Goal: Task Accomplishment & Management: Use online tool/utility

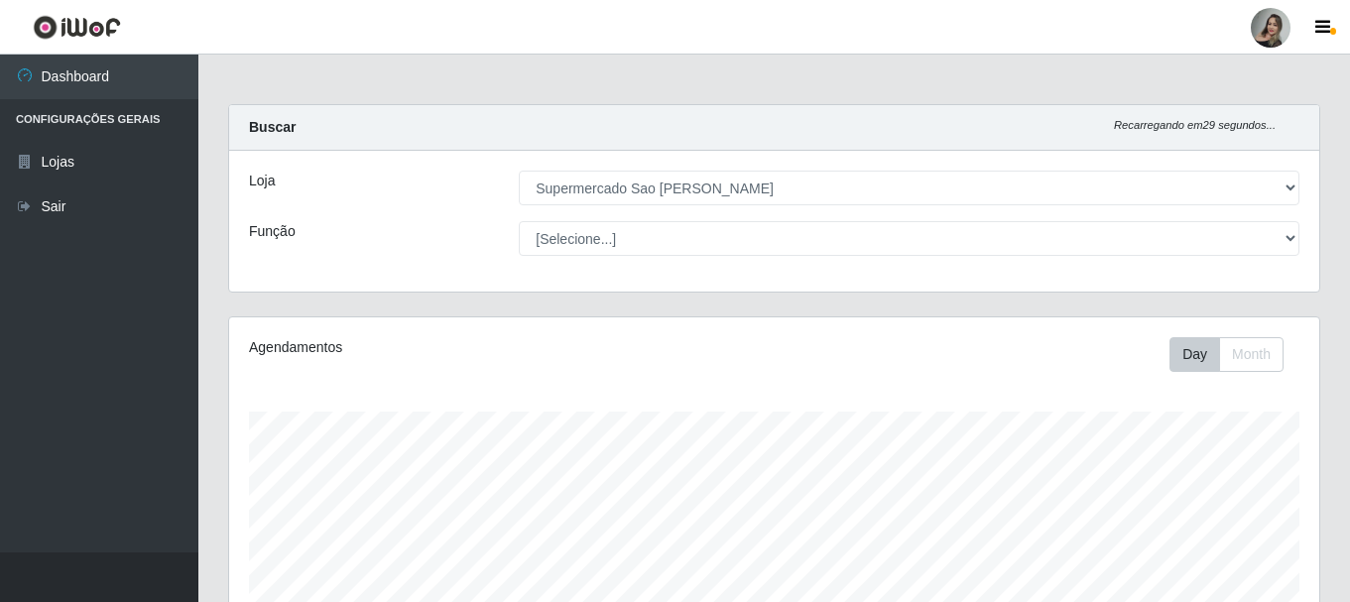
select select "383"
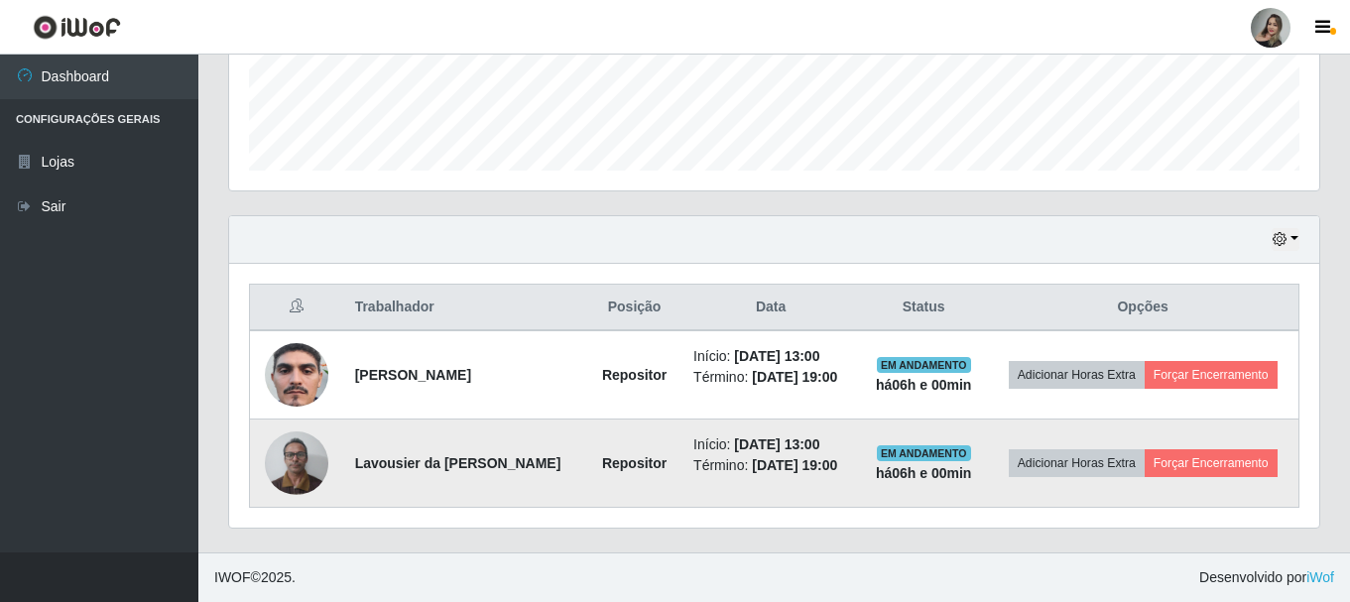
scroll to position [412, 1090]
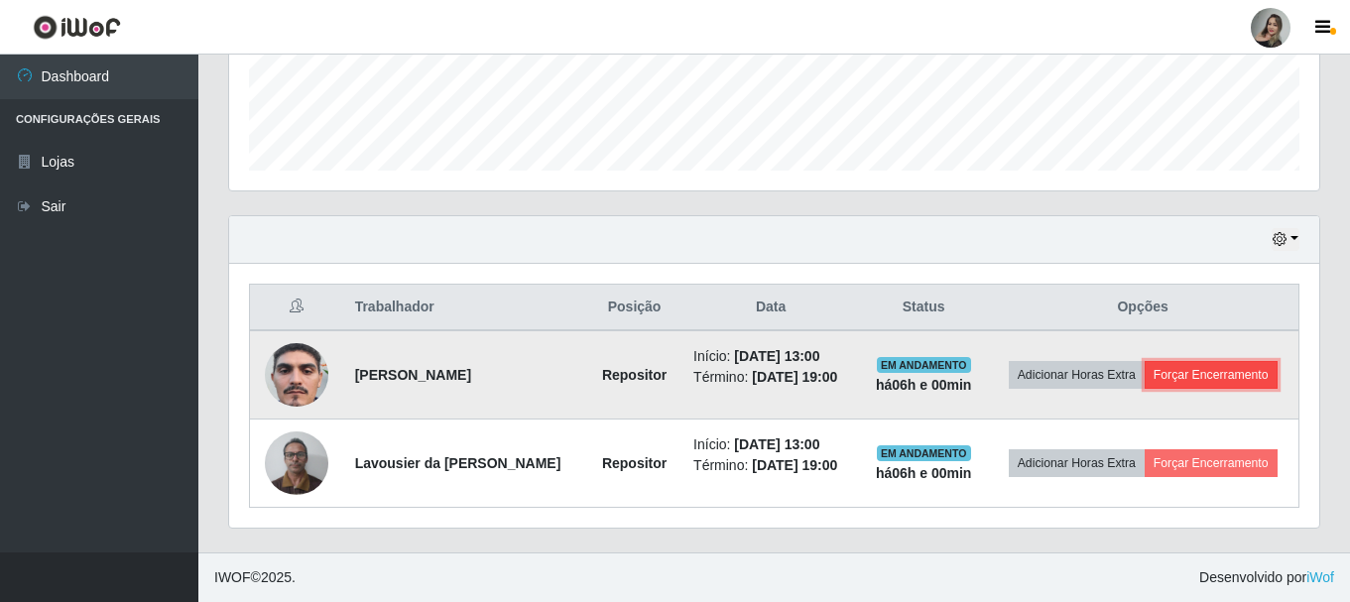
click at [1159, 367] on button "Forçar Encerramento" at bounding box center [1210, 375] width 133 height 28
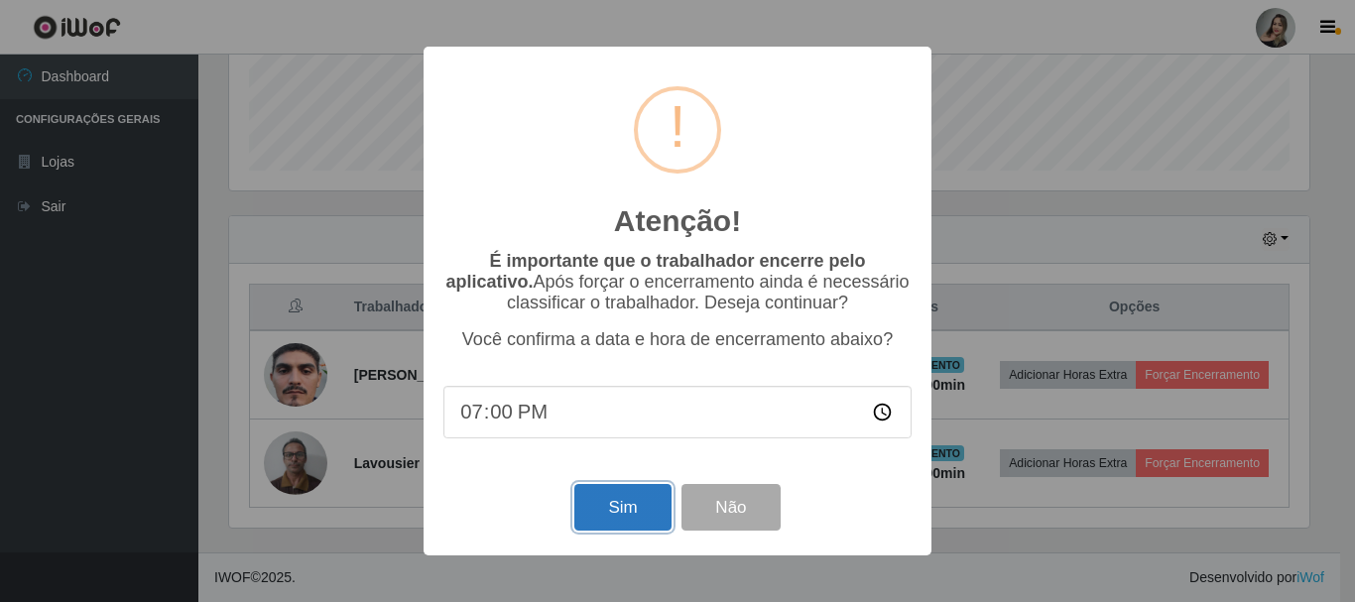
click at [628, 520] on button "Sim" at bounding box center [622, 507] width 96 height 47
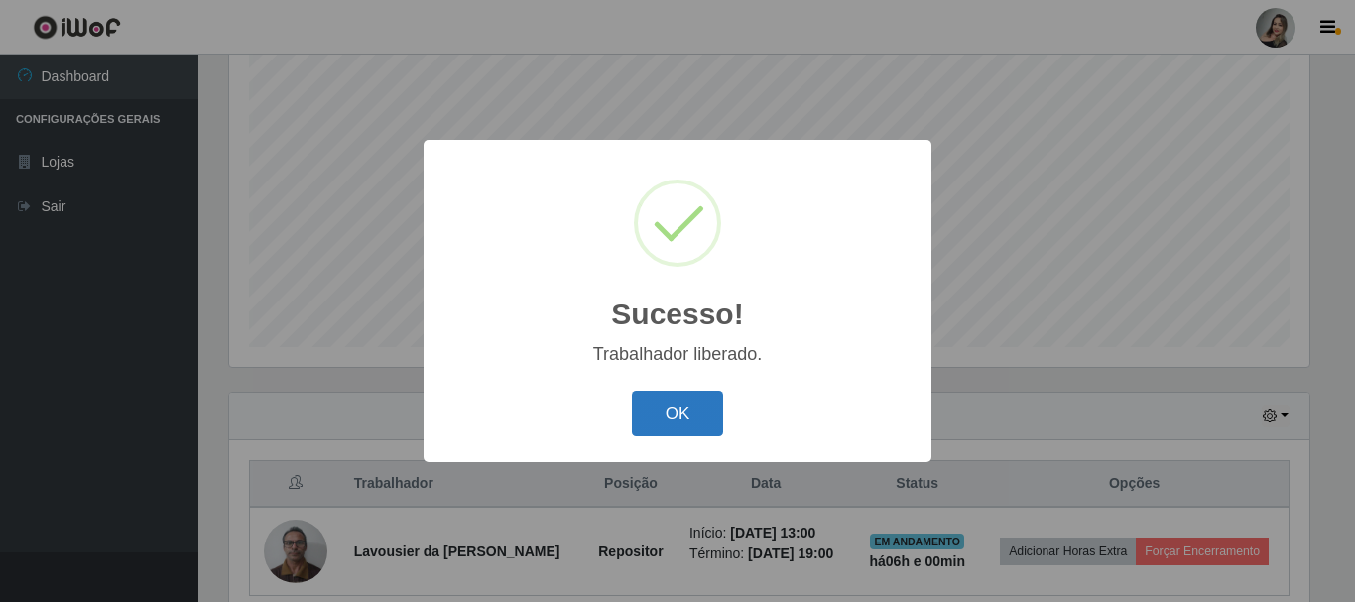
click at [653, 401] on button "OK" at bounding box center [678, 414] width 92 height 47
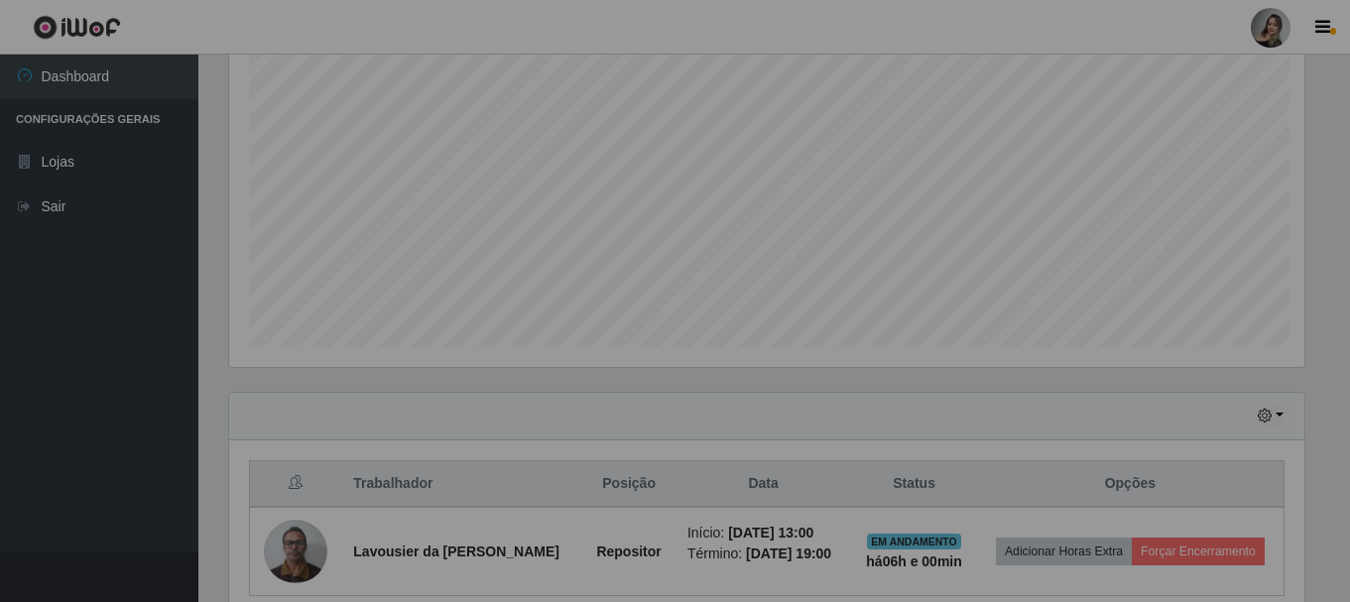
scroll to position [412, 1090]
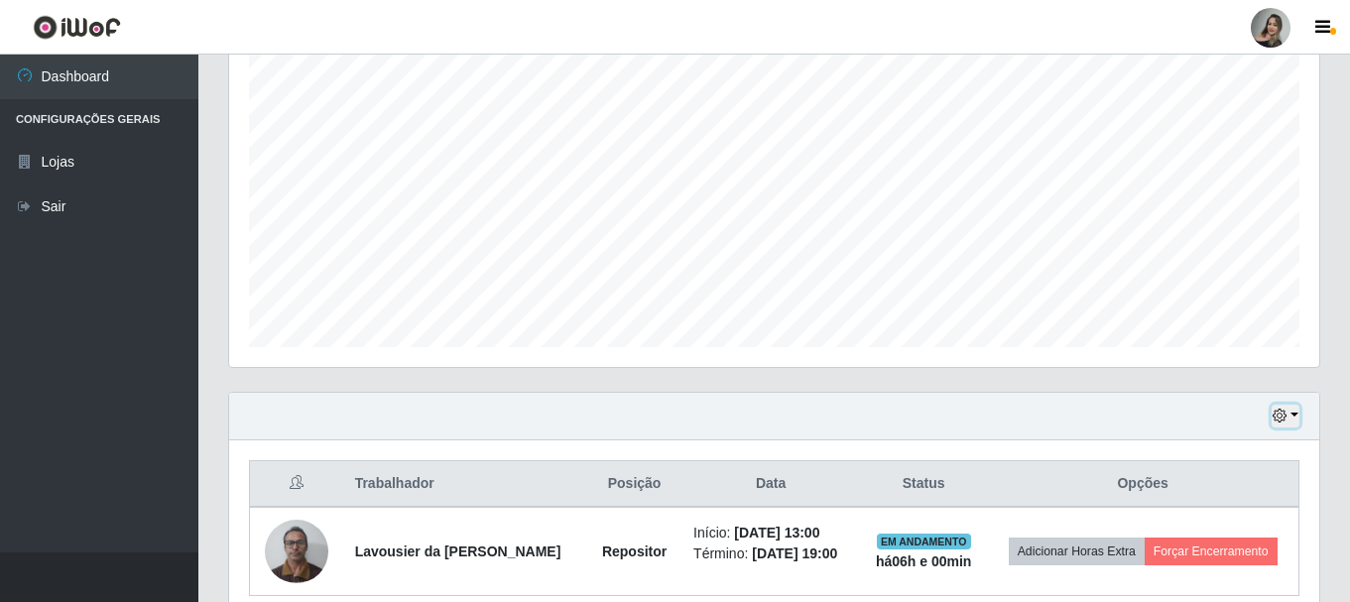
click at [1295, 417] on button "button" at bounding box center [1285, 416] width 28 height 23
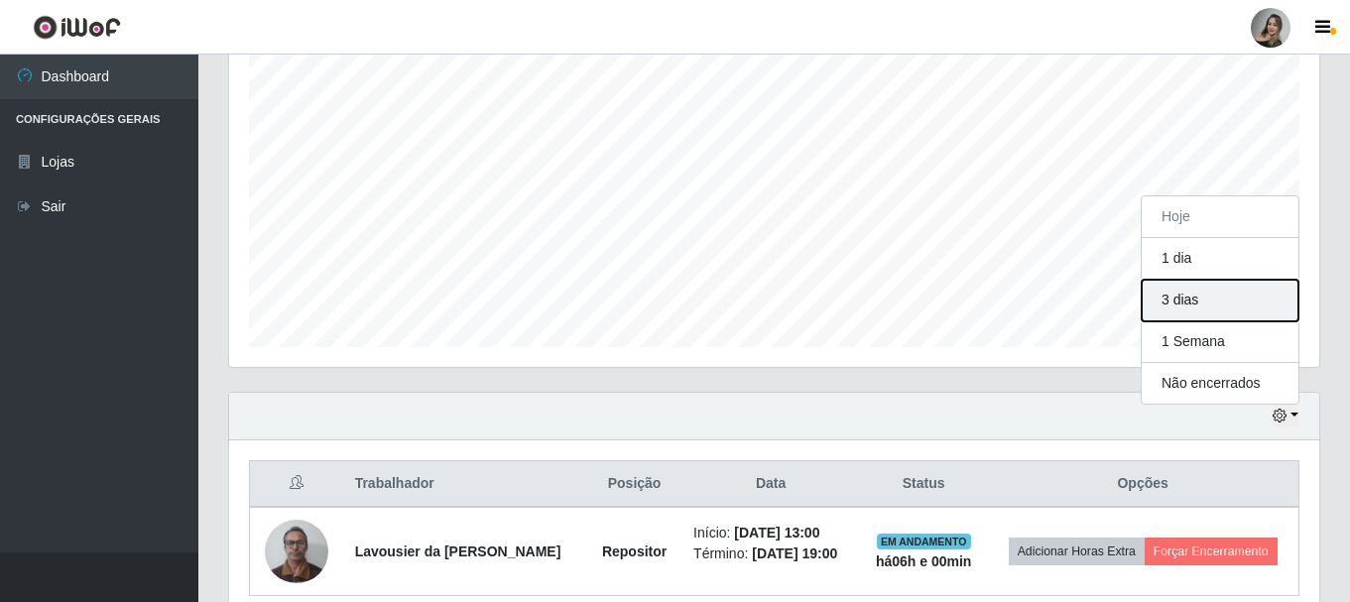
click at [1221, 301] on button "3 dias" at bounding box center [1219, 301] width 157 height 42
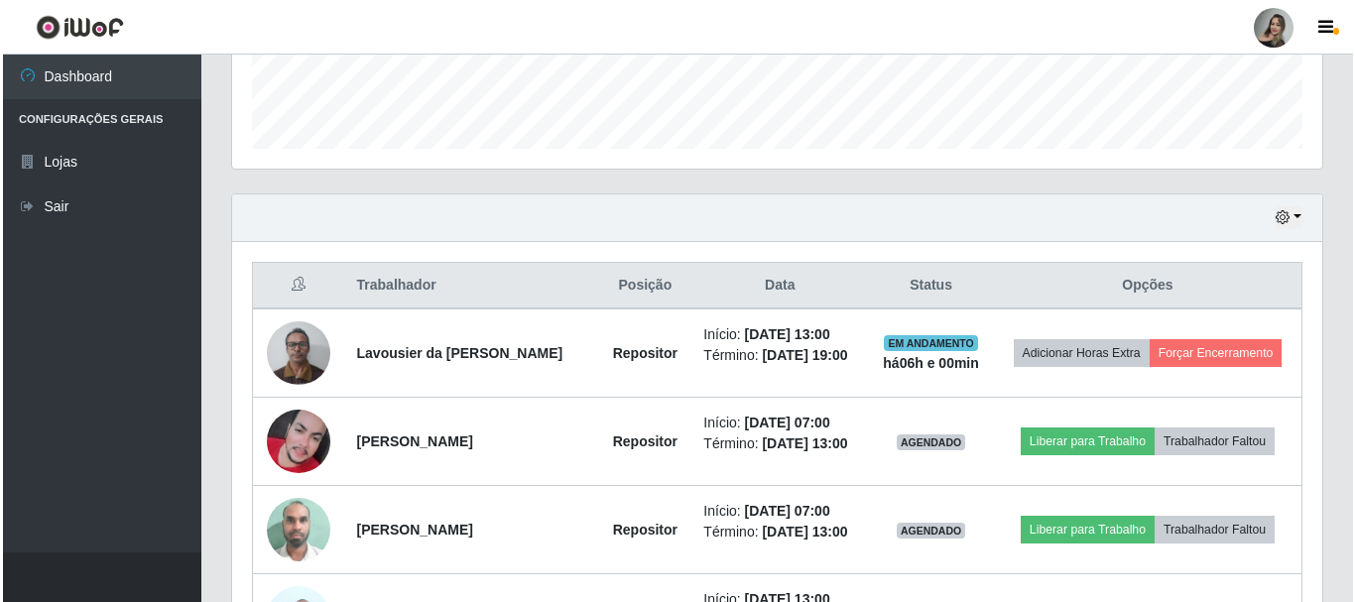
scroll to position [659, 0]
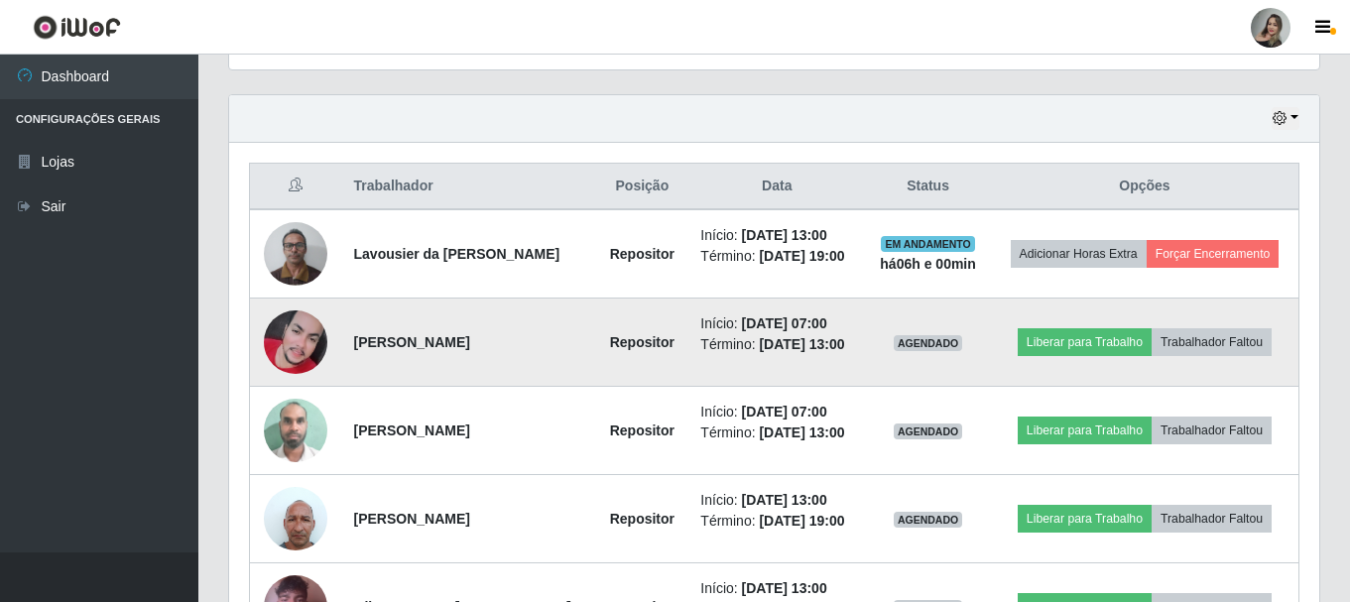
click at [282, 332] on img at bounding box center [295, 341] width 63 height 63
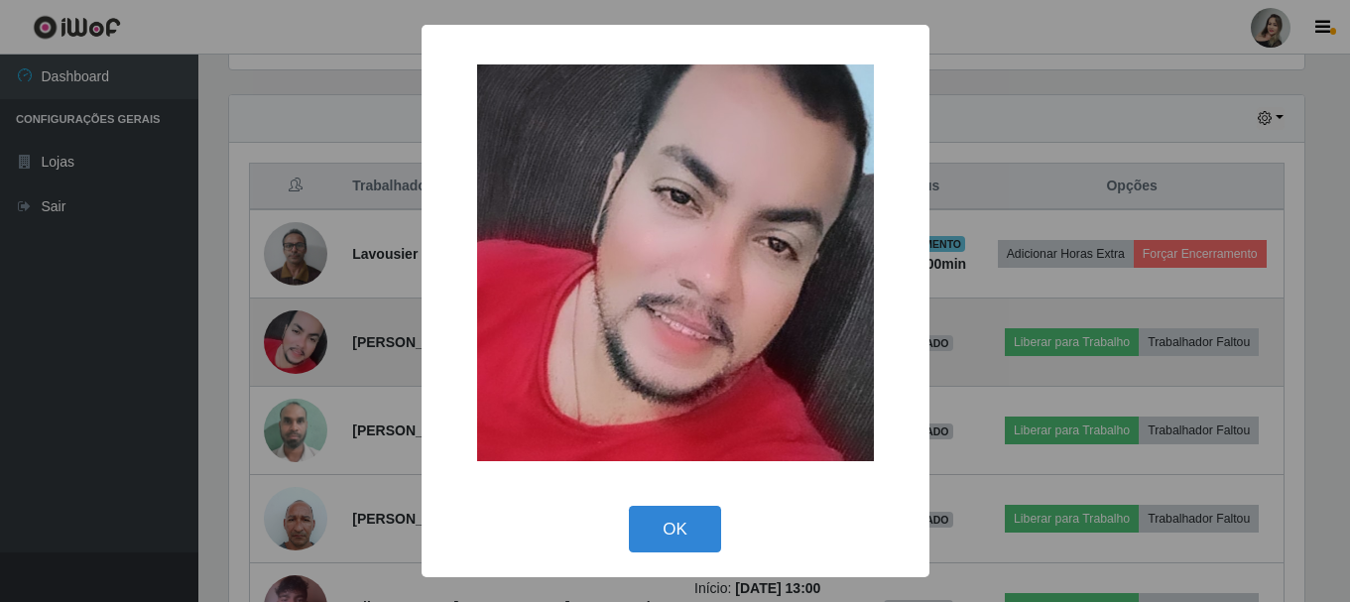
scroll to position [412, 1080]
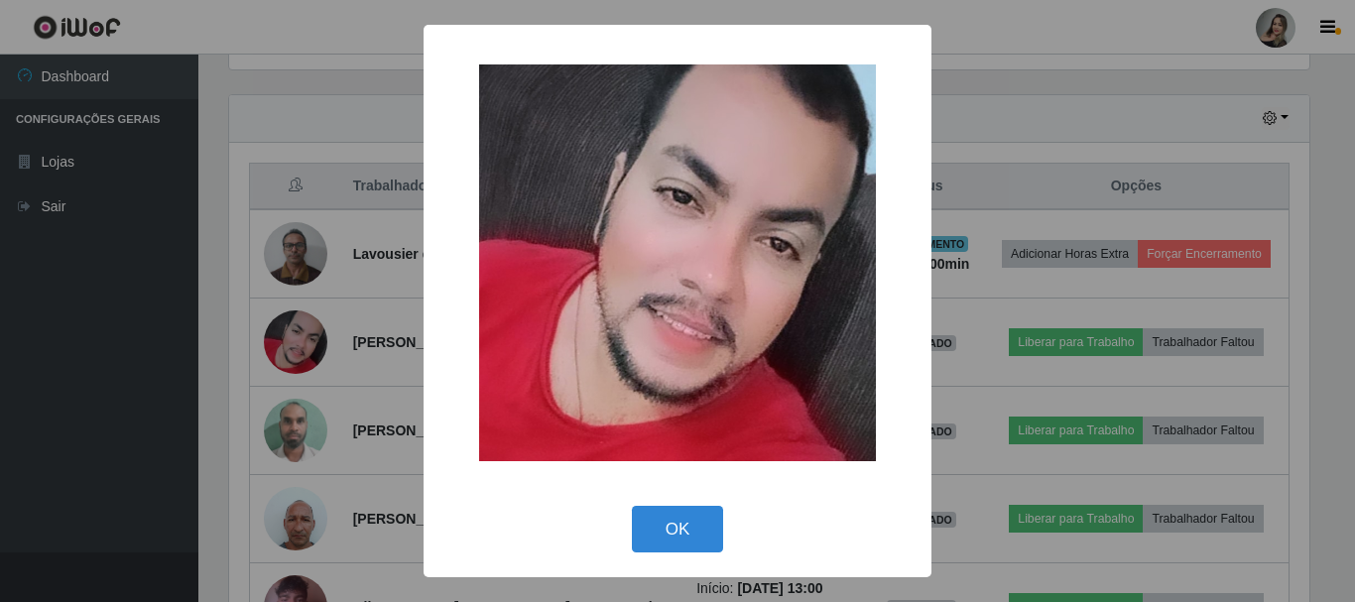
click at [315, 413] on div "× OK Cancel" at bounding box center [677, 301] width 1355 height 602
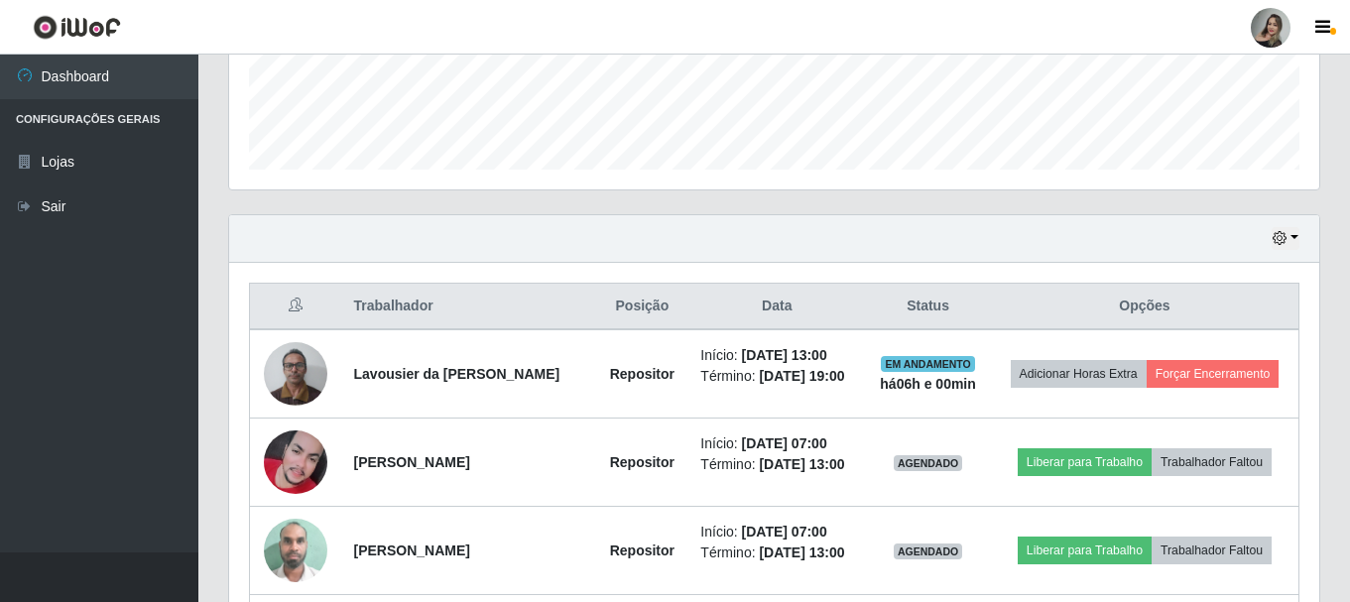
scroll to position [341, 0]
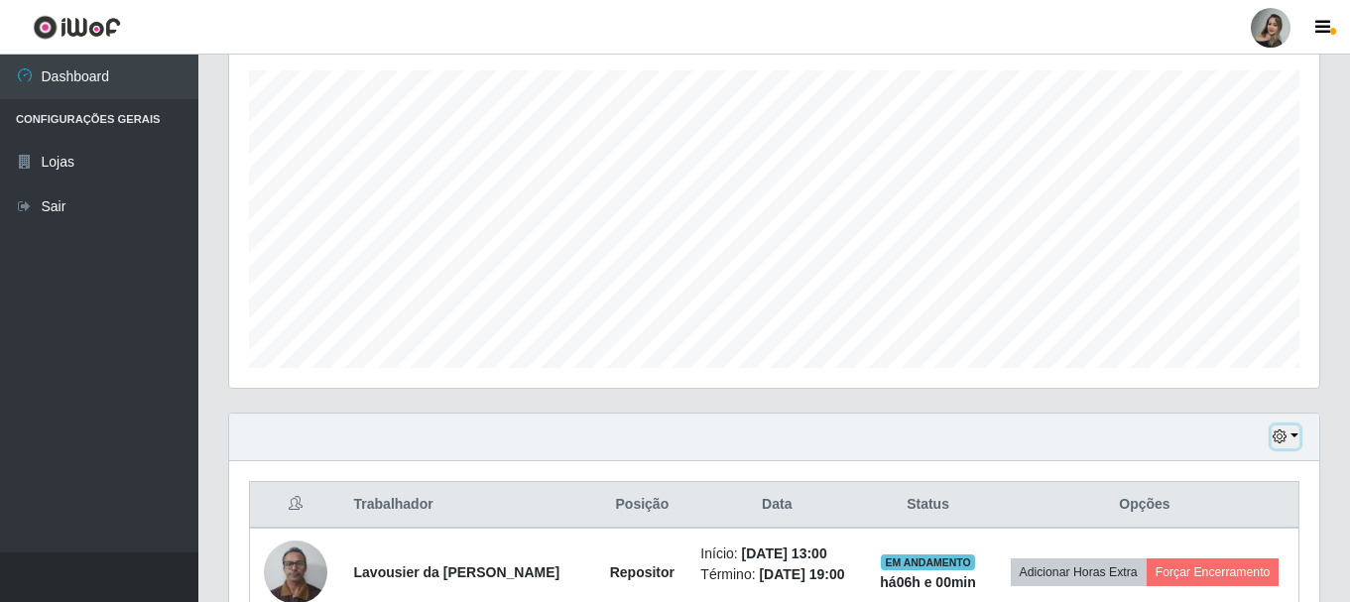
click at [1293, 438] on button "button" at bounding box center [1285, 436] width 28 height 23
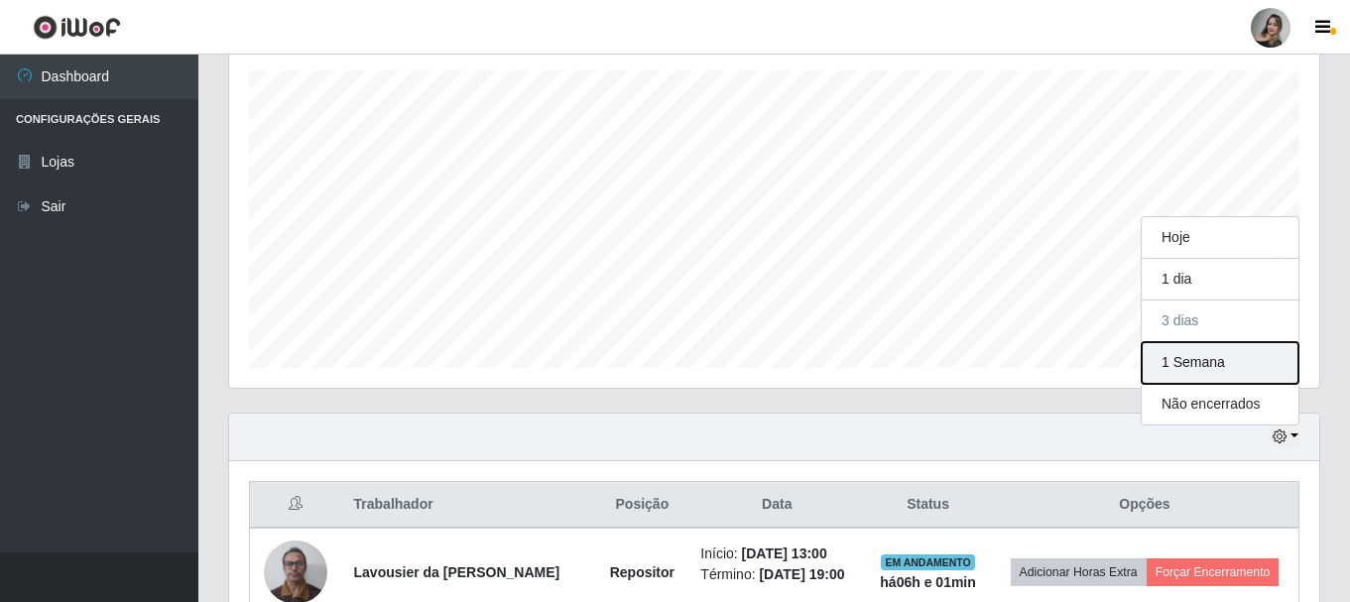
click at [1248, 367] on button "1 Semana" at bounding box center [1219, 363] width 157 height 42
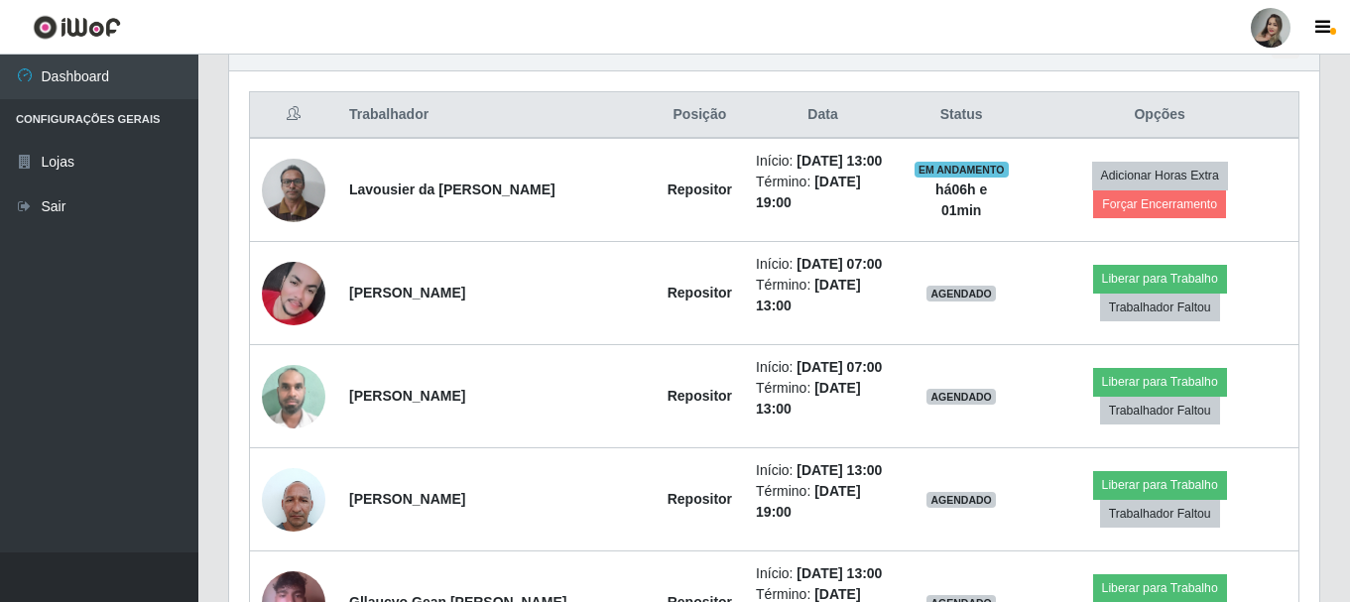
scroll to position [632, 0]
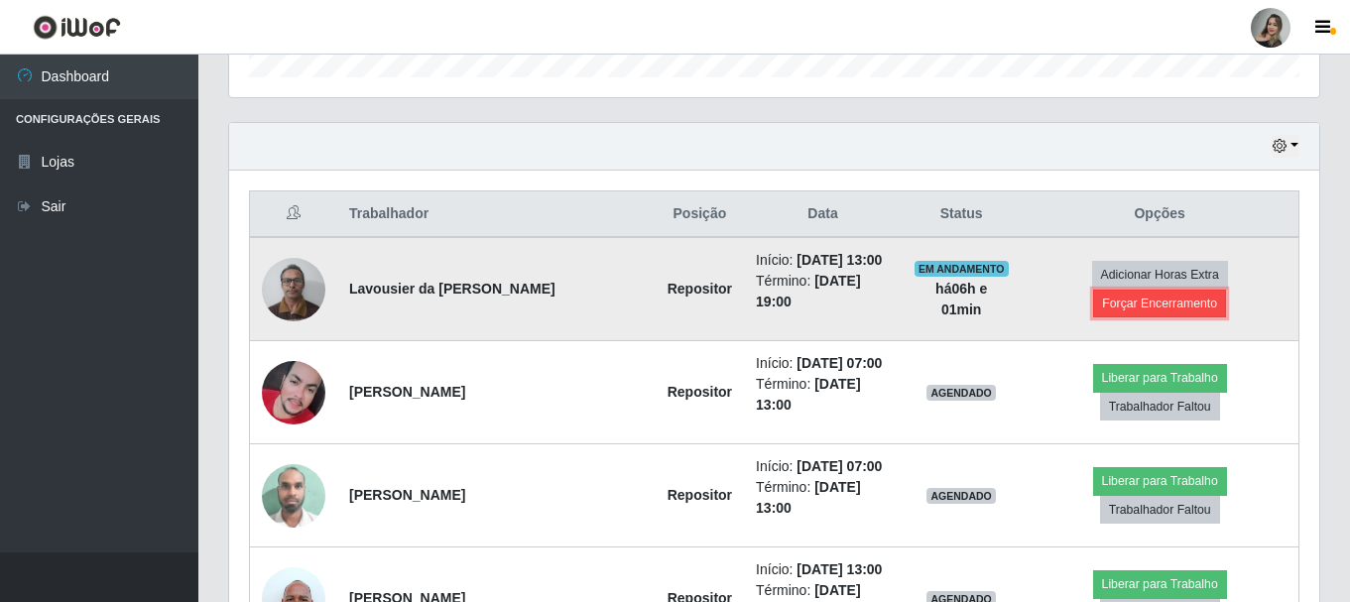
click at [1176, 308] on button "Forçar Encerramento" at bounding box center [1159, 304] width 133 height 28
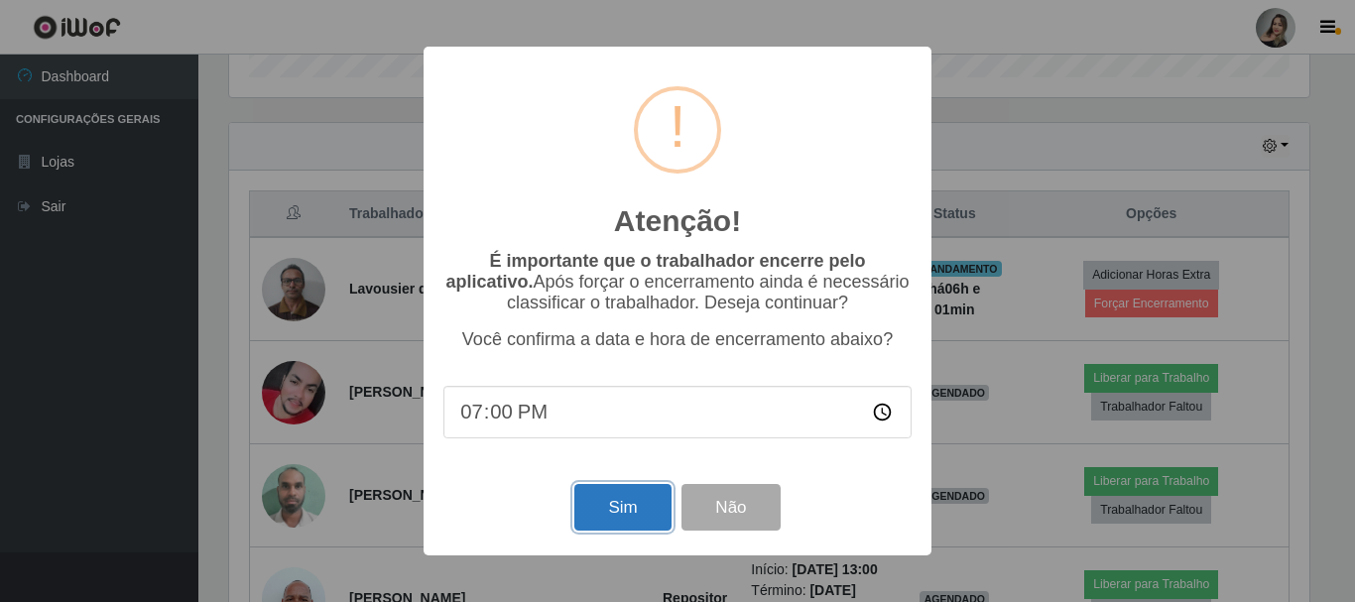
click at [644, 519] on button "Sim" at bounding box center [622, 507] width 96 height 47
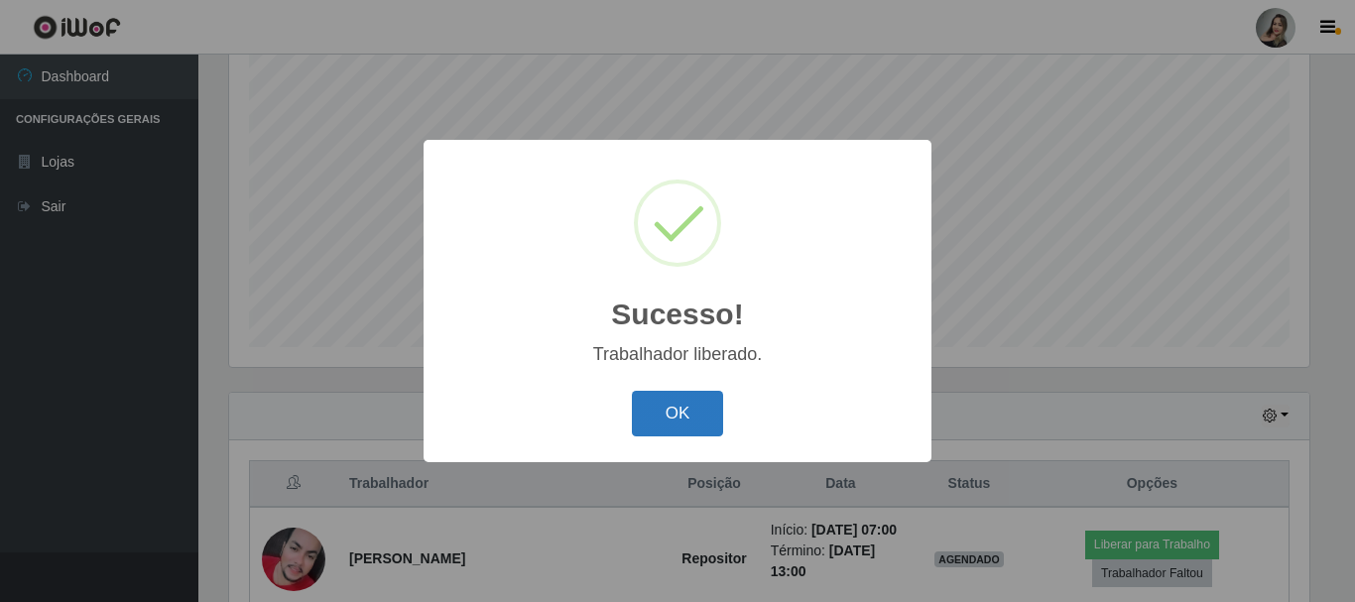
click at [688, 421] on button "OK" at bounding box center [678, 414] width 92 height 47
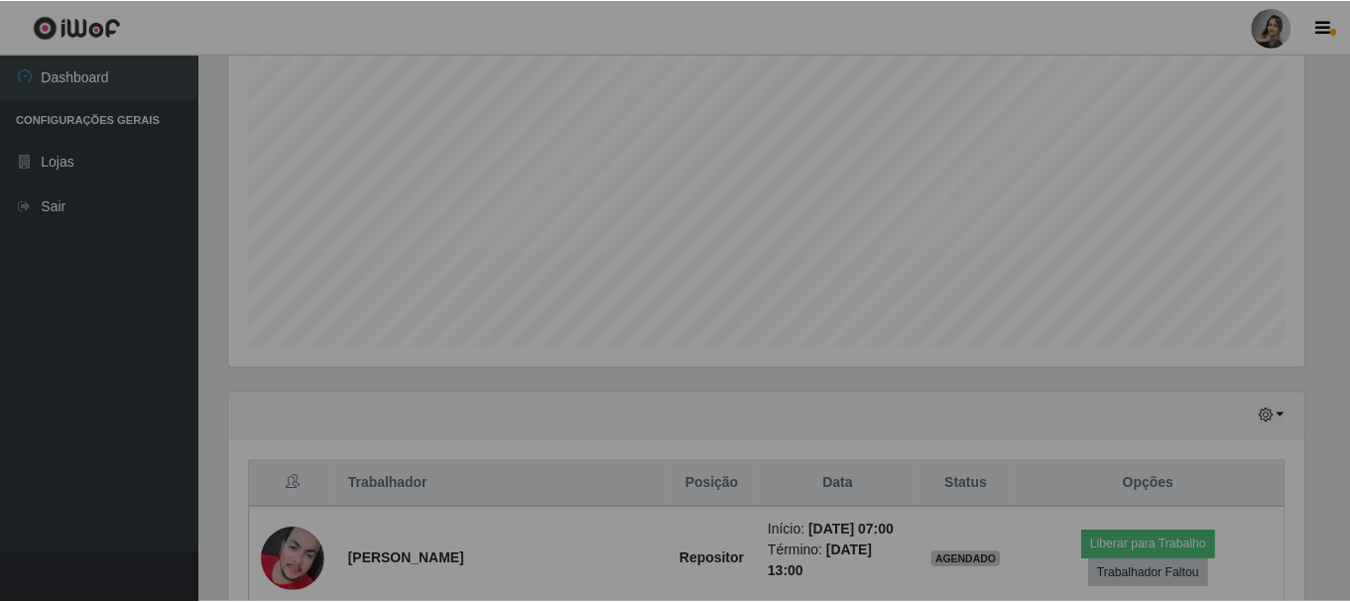
scroll to position [0, 0]
